Goal: Navigation & Orientation: Find specific page/section

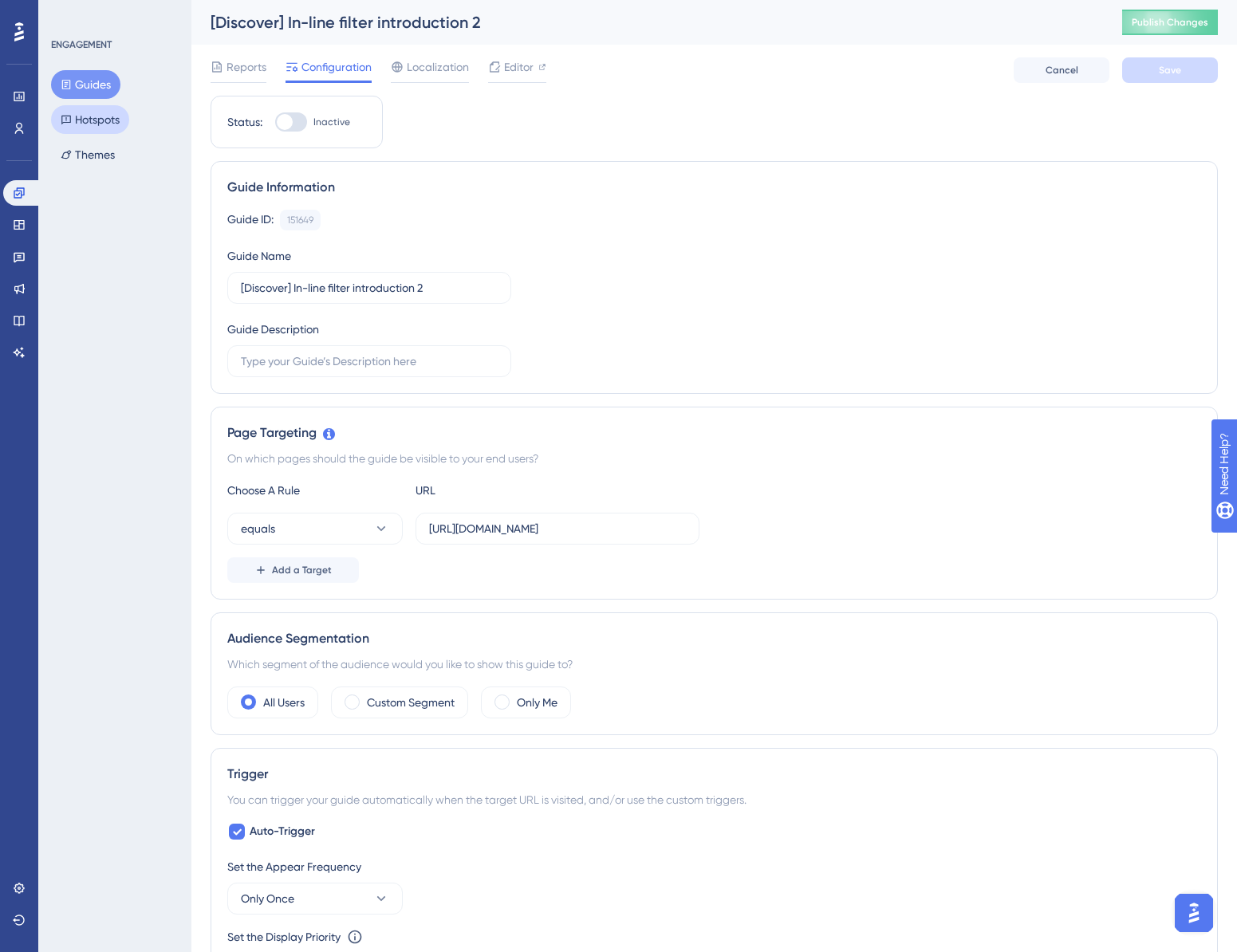
click at [94, 109] on button "Hotspots" at bounding box center [90, 120] width 78 height 29
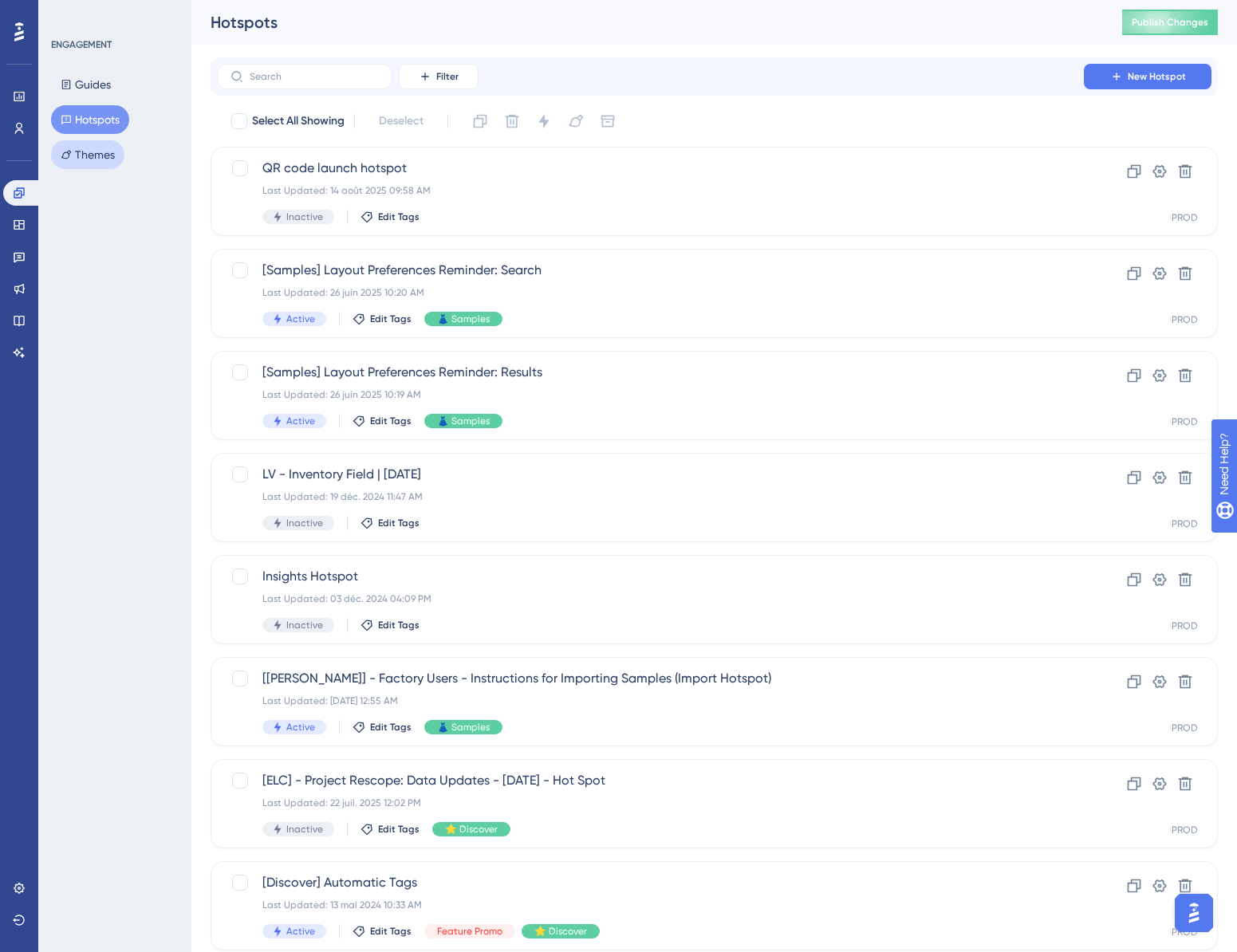
click at [109, 149] on button "Themes" at bounding box center [88, 155] width 73 height 29
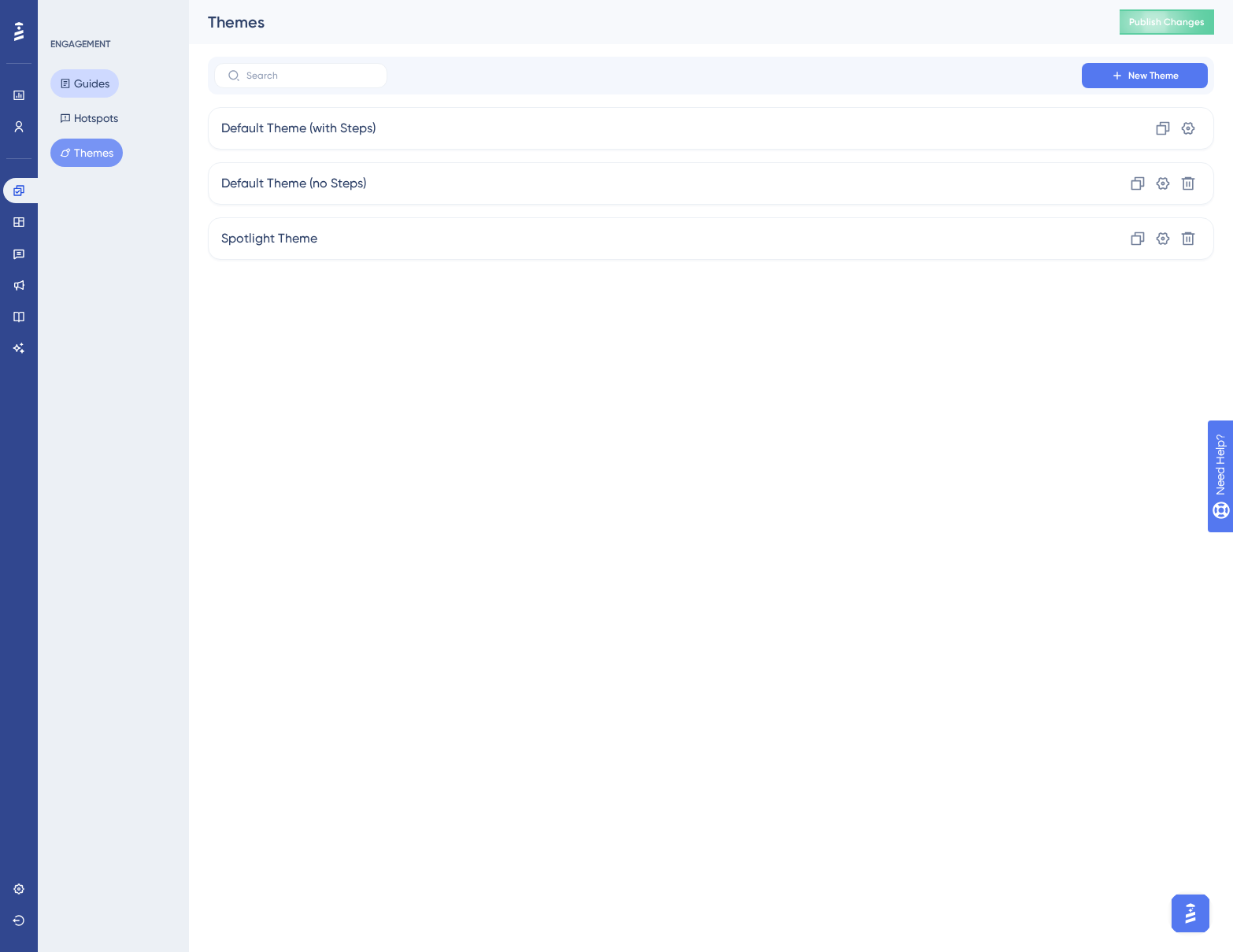
click at [105, 83] on button "Guides" at bounding box center [85, 83] width 68 height 28
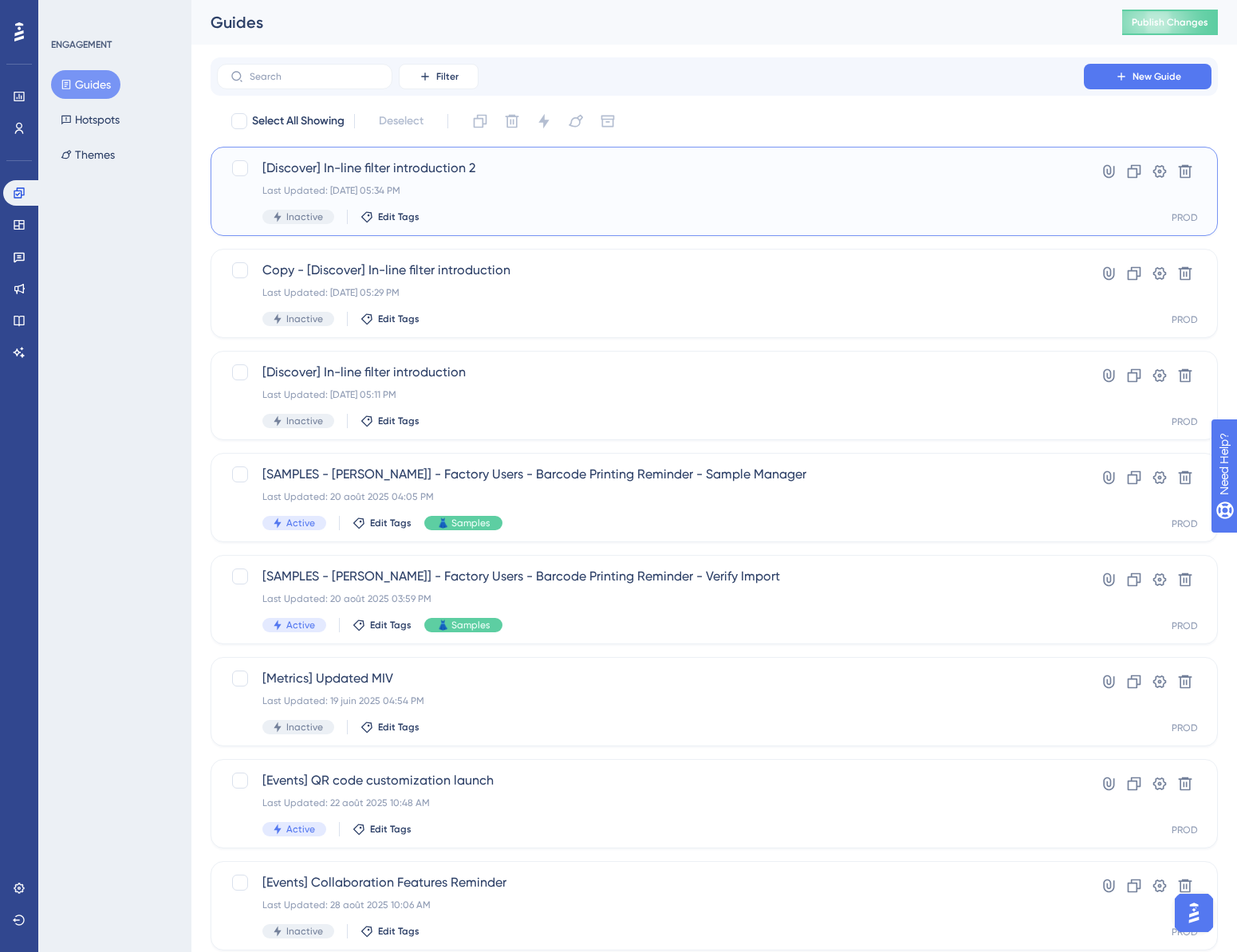
click at [677, 200] on div "[Discover] In-line filter introduction 2 Last Updated: 10 sept. 2025 05:34 PM I…" at bounding box center [650, 191] width 776 height 66
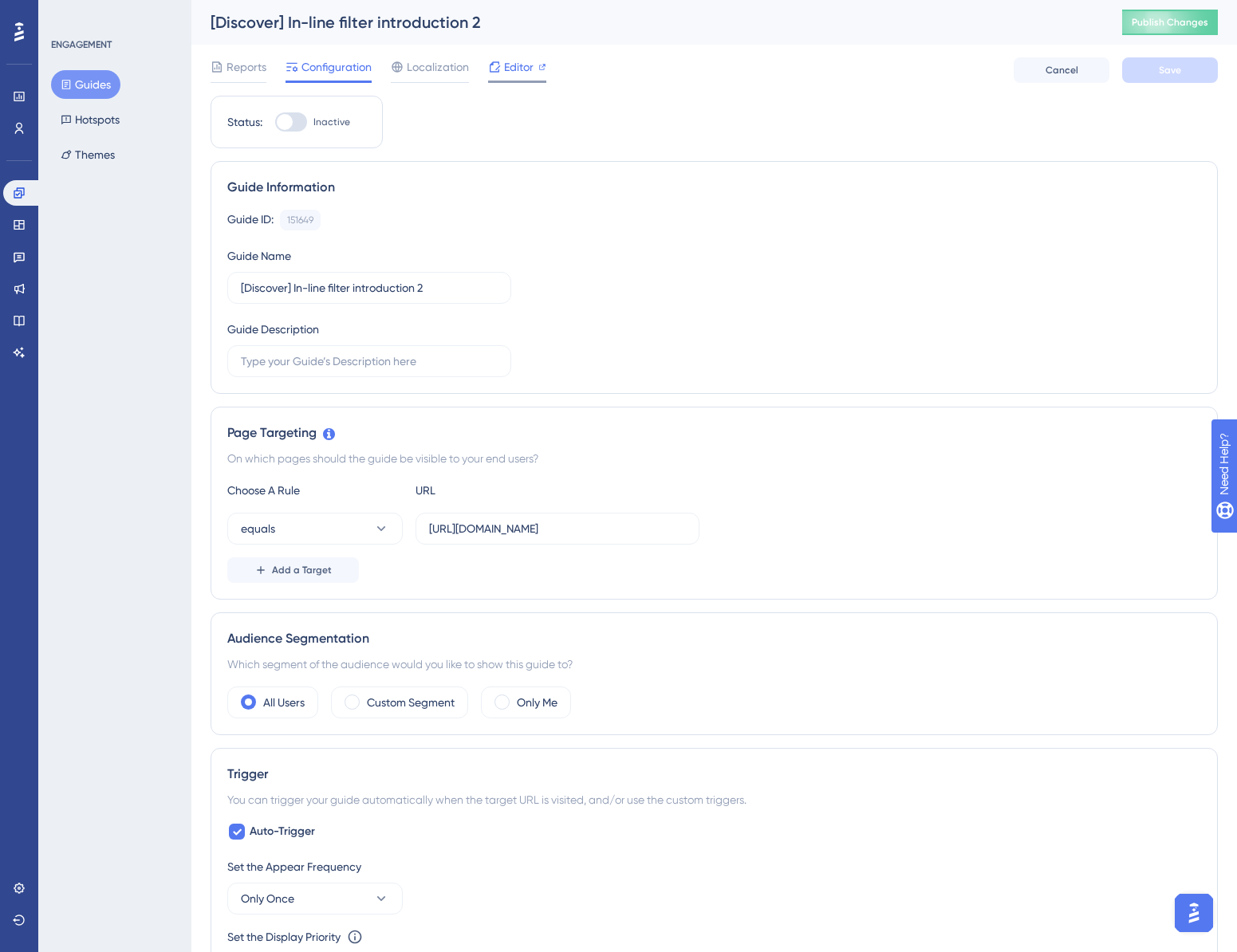
click at [525, 67] on span "Editor" at bounding box center [518, 66] width 29 height 19
